Goal: Task Accomplishment & Management: Manage account settings

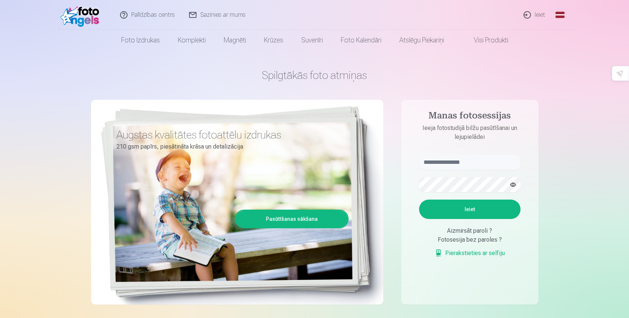
click at [529, 16] on link "Ieiet" at bounding box center [534, 15] width 36 height 30
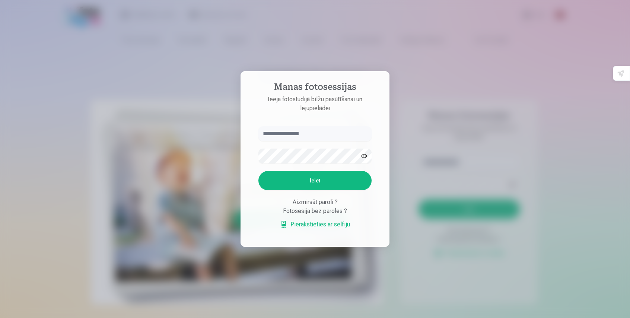
click at [282, 136] on input "text" at bounding box center [315, 133] width 113 height 15
click at [282, 133] on input "text" at bounding box center [315, 133] width 113 height 15
click at [304, 182] on button "Ieiet" at bounding box center [315, 180] width 113 height 19
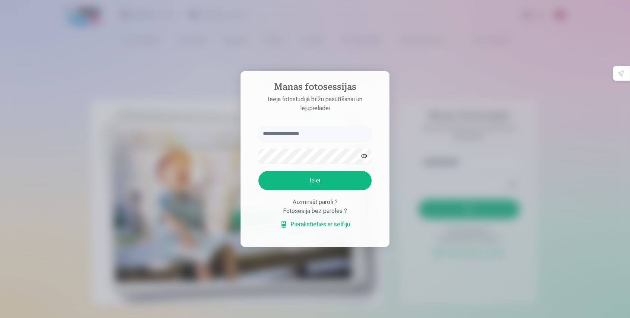
click at [474, 175] on div at bounding box center [315, 159] width 630 height 318
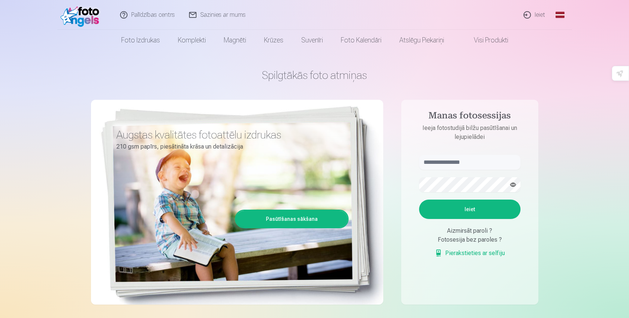
click at [538, 18] on link "Ieiet" at bounding box center [534, 15] width 36 height 30
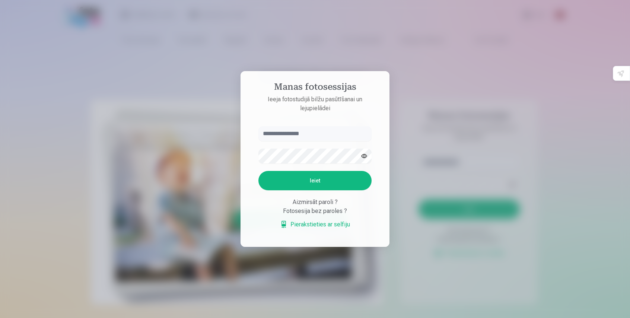
click at [467, 97] on div at bounding box center [315, 159] width 630 height 318
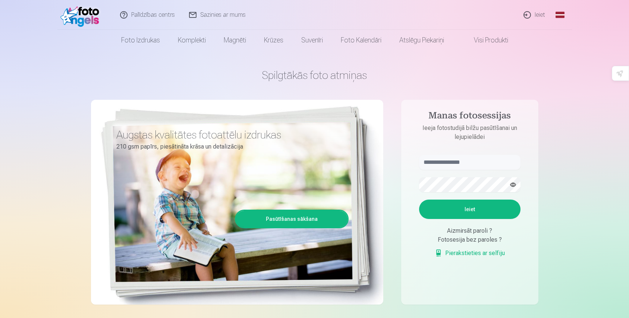
click at [541, 16] on link "Ieiet" at bounding box center [534, 15] width 36 height 30
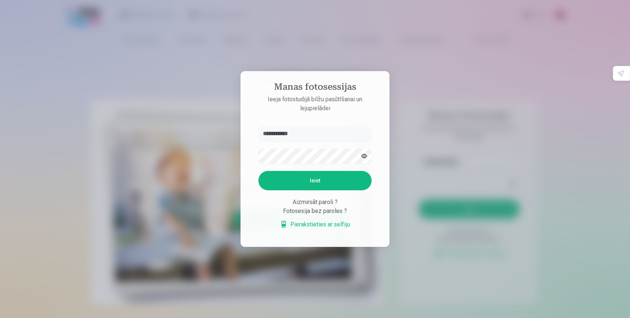
type input "**********"
click at [259, 171] on button "Ieiet" at bounding box center [315, 180] width 113 height 19
click at [365, 155] on button "button" at bounding box center [364, 156] width 14 height 14
click at [310, 178] on button "Ieiet" at bounding box center [315, 180] width 113 height 19
click at [458, 156] on div at bounding box center [315, 159] width 630 height 318
